Goal: Information Seeking & Learning: Learn about a topic

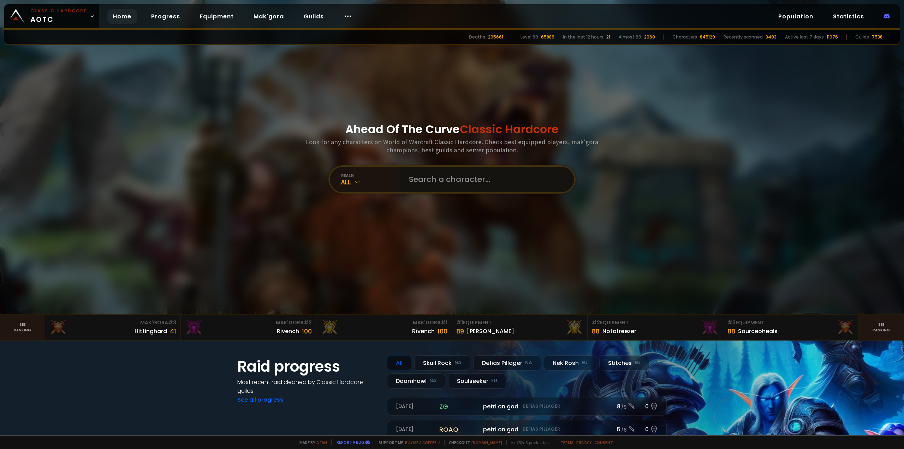
click at [436, 172] on input "text" at bounding box center [485, 179] width 161 height 25
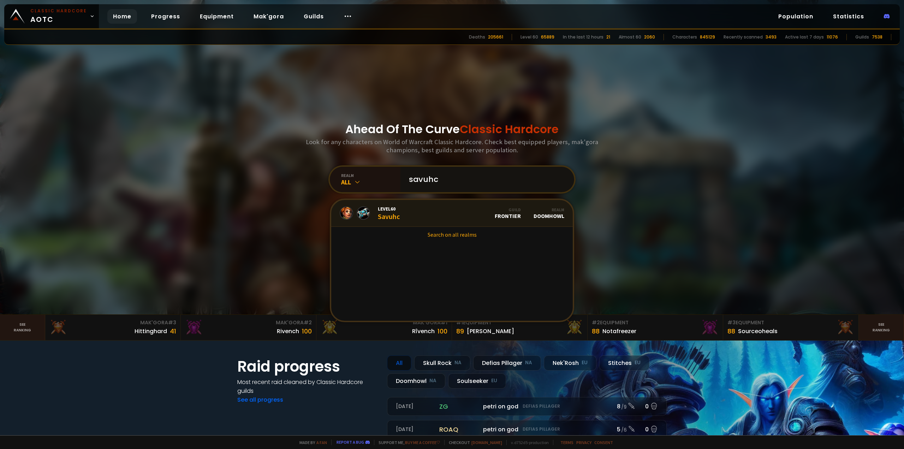
type input "savuhc"
click at [390, 215] on div "Level 60 Savuhc" at bounding box center [389, 213] width 22 height 15
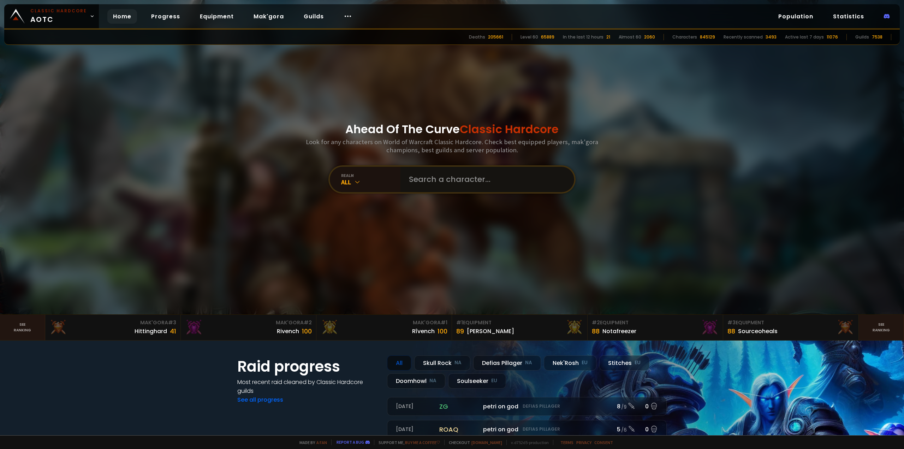
click at [454, 187] on input "text" at bounding box center [485, 179] width 161 height 25
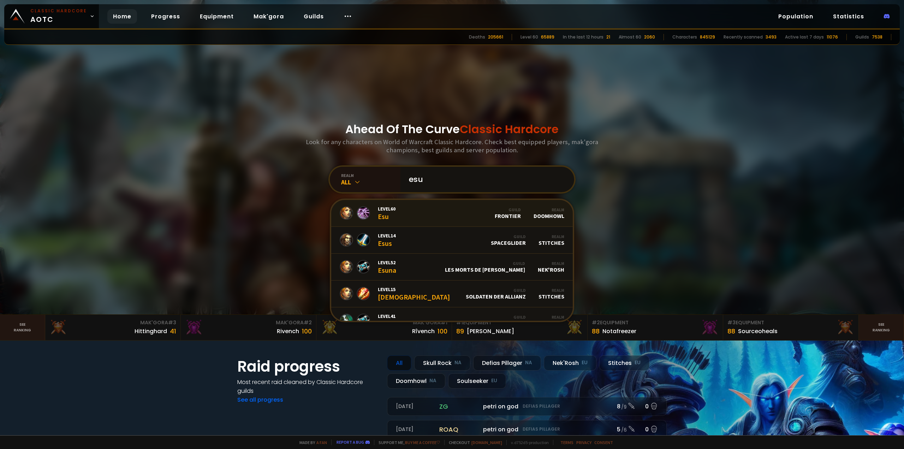
type input "esu"
click at [441, 214] on link "Level 60 Esu Guild Frontier Realm Doomhowl" at bounding box center [452, 213] width 242 height 27
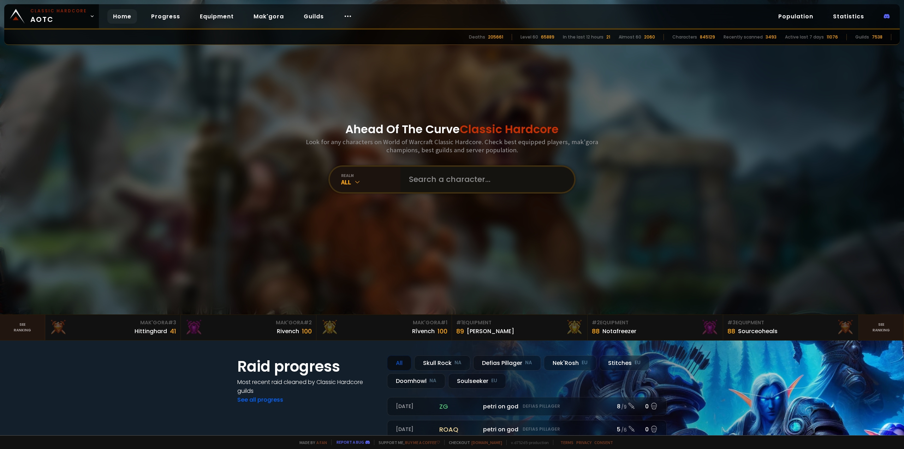
click at [418, 170] on input "text" at bounding box center [485, 179] width 161 height 25
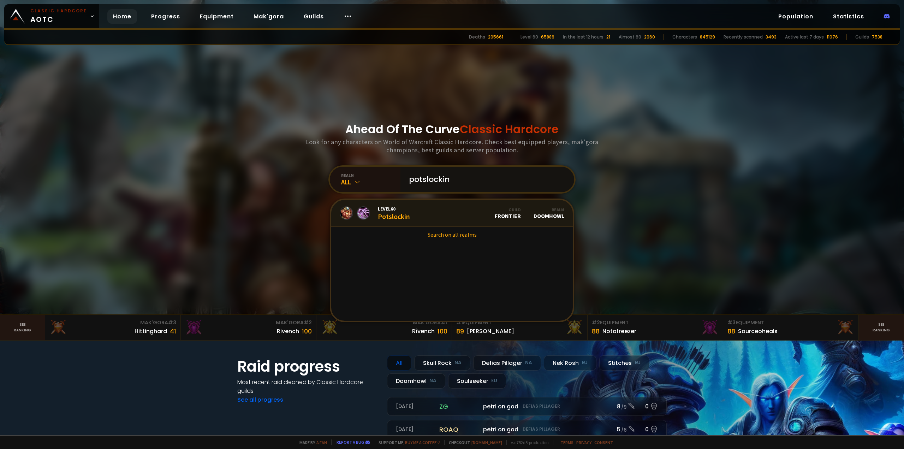
type input "potslockin"
click at [456, 217] on link "Level 60 Potslockin Guild Frontier Realm Doomhowl" at bounding box center [452, 213] width 242 height 27
